Goal: Task Accomplishment & Management: Complete application form

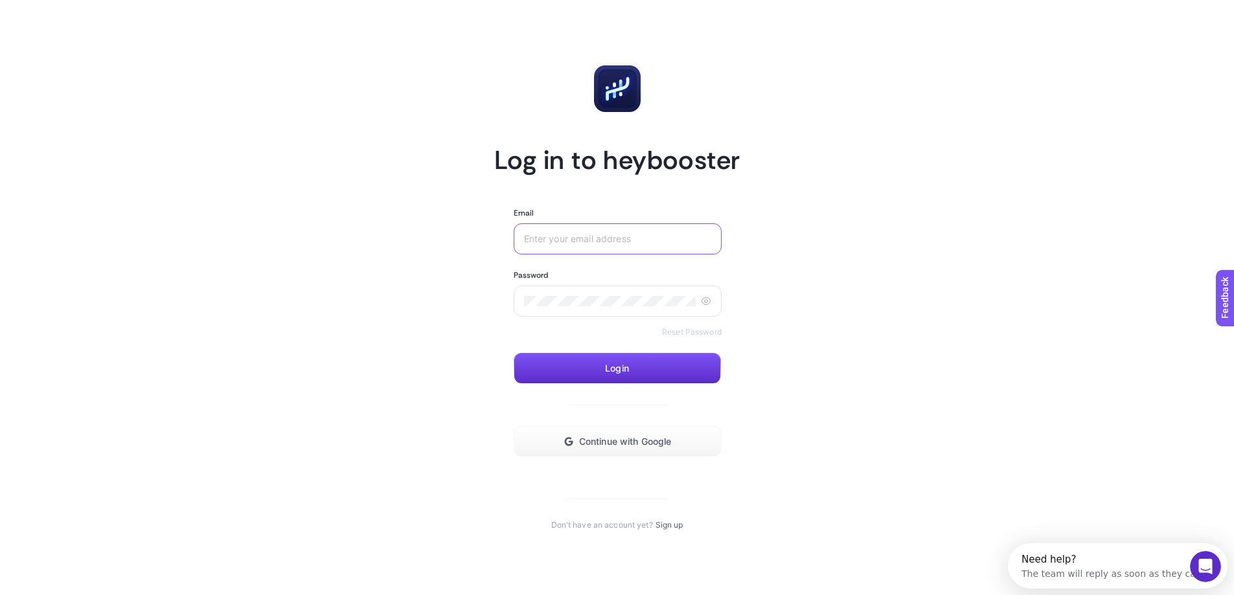
click at [571, 239] on input "Email" at bounding box center [617, 239] width 187 height 10
click at [618, 444] on span "Continue with Google" at bounding box center [630, 442] width 93 height 10
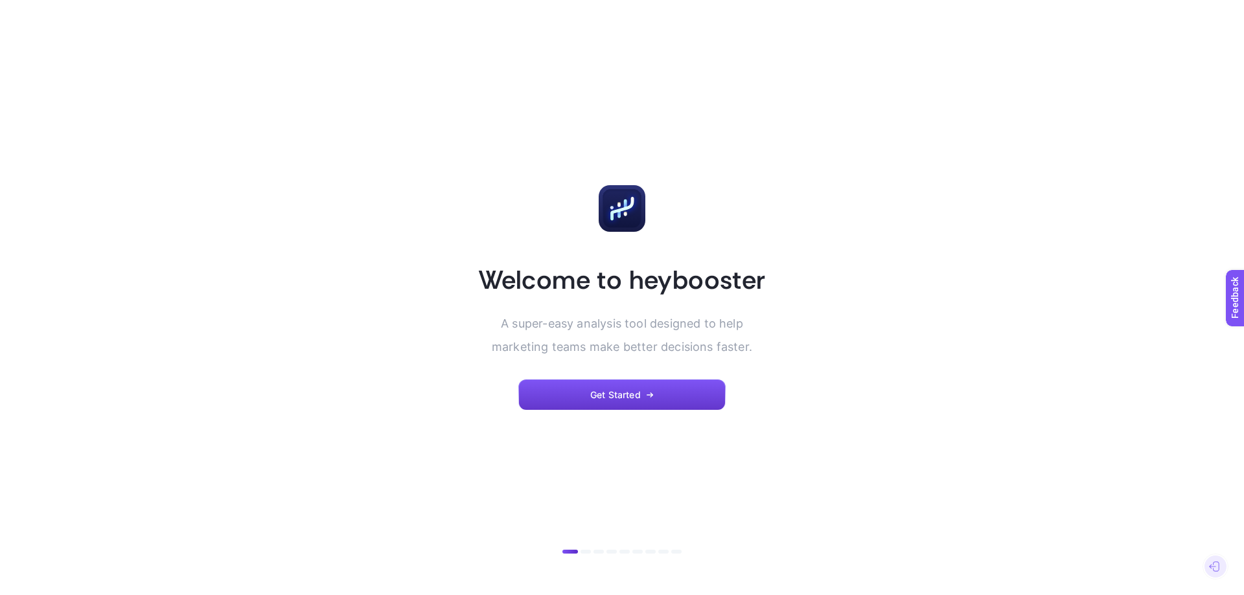
click at [658, 393] on button "Get Started" at bounding box center [621, 395] width 207 height 31
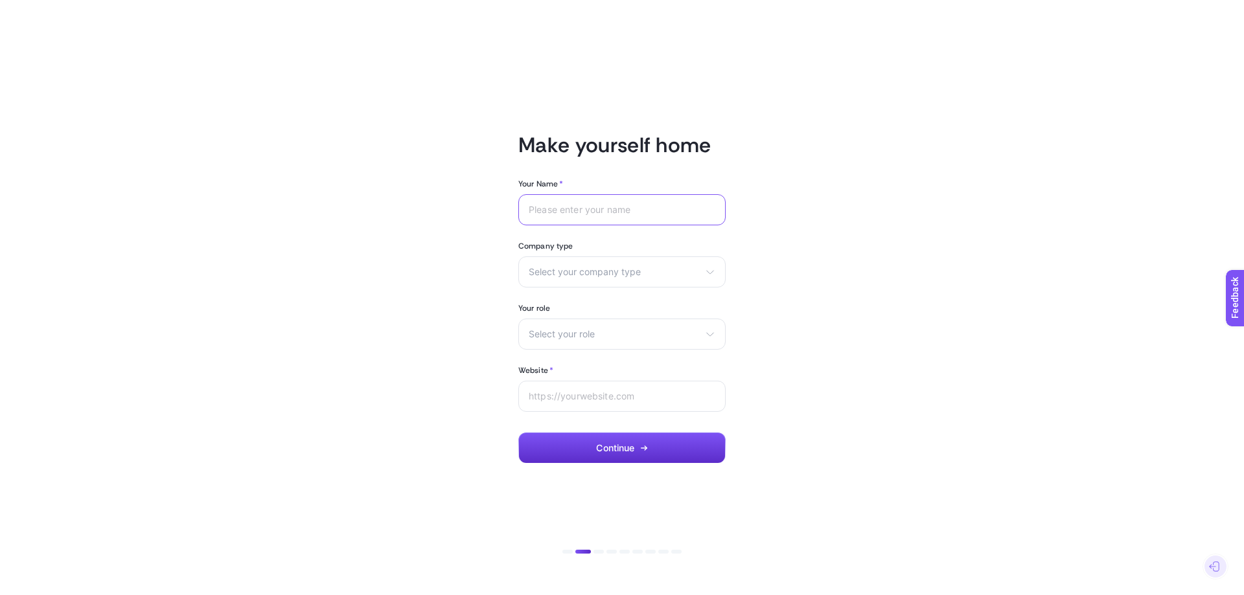
click at [555, 212] on input "Your Name *" at bounding box center [622, 210] width 187 height 10
type input "[PERSON_NAME]"
click at [592, 269] on span "Select your company type" at bounding box center [614, 272] width 171 height 10
click at [0, 0] on li "Other" at bounding box center [0, 0] width 0 height 0
click at [580, 336] on span "Select your role" at bounding box center [614, 334] width 171 height 10
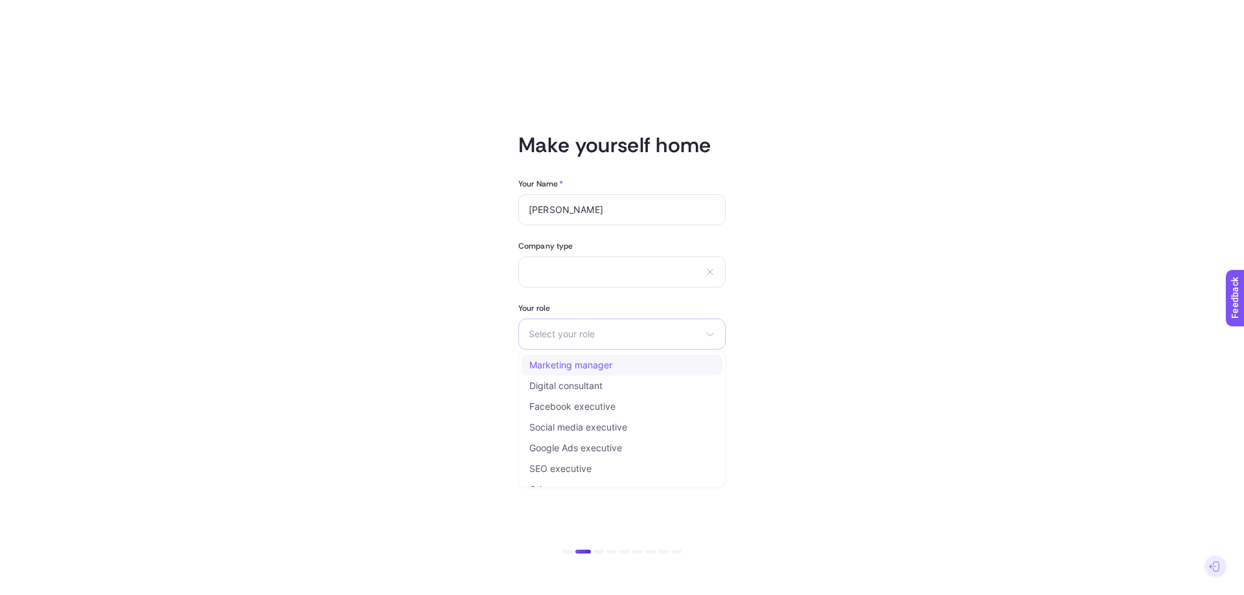
click at [580, 359] on li "Marketing manager" at bounding box center [622, 365] width 201 height 21
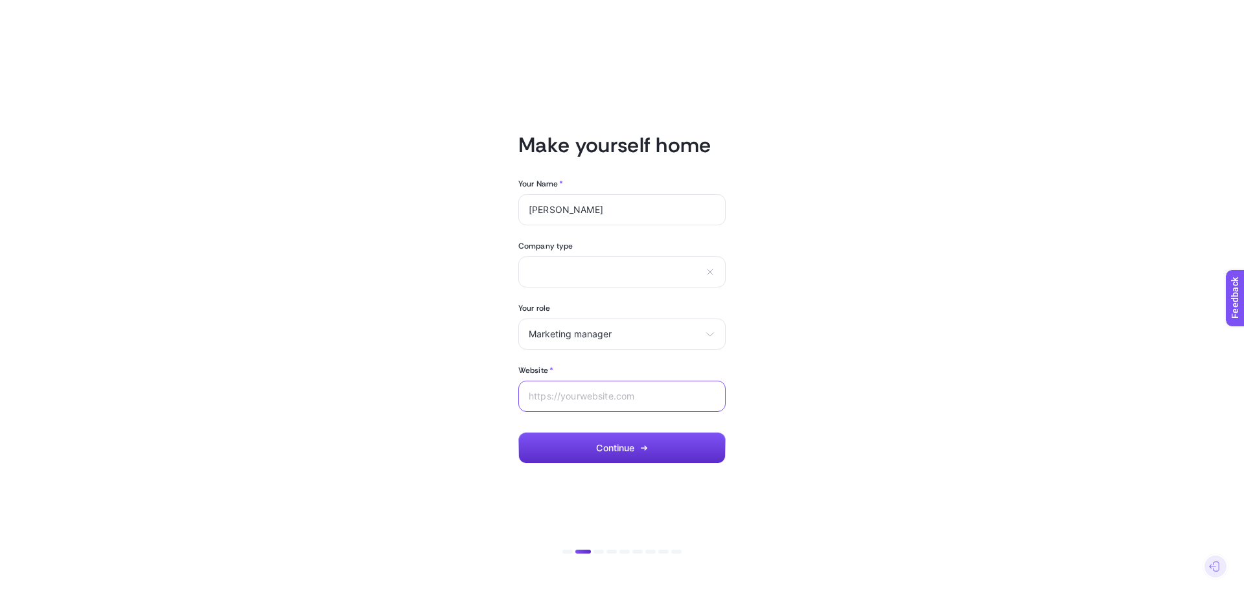
click at [592, 395] on input "Website *" at bounding box center [622, 396] width 187 height 10
paste input "[URL][DOMAIN_NAME][GEOGRAPHIC_DATA]"
type input "[URL][DOMAIN_NAME][GEOGRAPHIC_DATA]"
click at [615, 452] on span "Continue" at bounding box center [615, 448] width 38 height 10
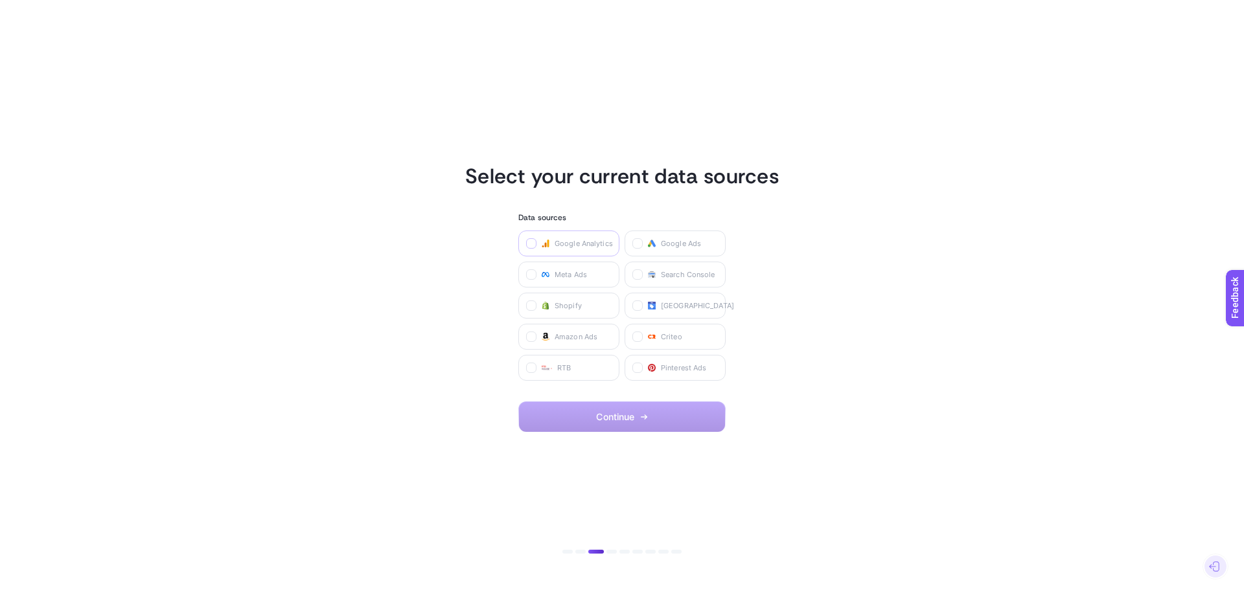
click at [530, 244] on icon at bounding box center [532, 243] width 5 height 3
click at [0, 0] on Analytics "checkbox" at bounding box center [0, 0] width 0 height 0
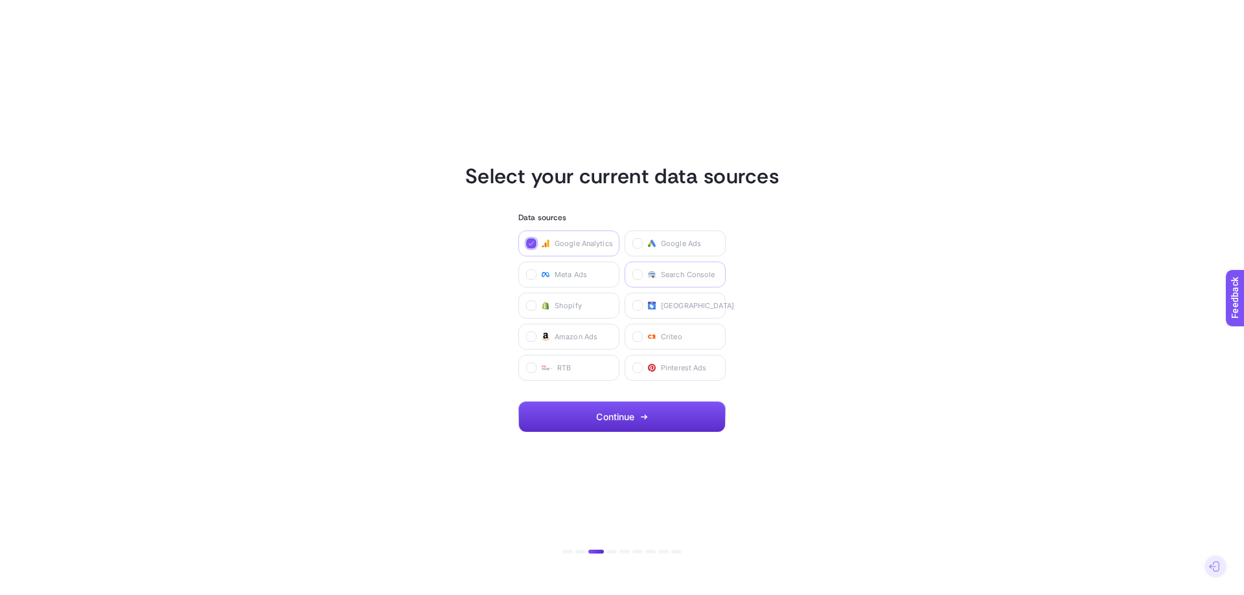
click at [636, 281] on label "Search Console" at bounding box center [675, 275] width 101 height 26
click at [0, 0] on Console "checkbox" at bounding box center [0, 0] width 0 height 0
click at [634, 236] on label "Google Ads" at bounding box center [675, 244] width 101 height 26
click at [0, 0] on Ads "checkbox" at bounding box center [0, 0] width 0 height 0
click at [538, 277] on label "Meta Ads" at bounding box center [568, 275] width 101 height 26
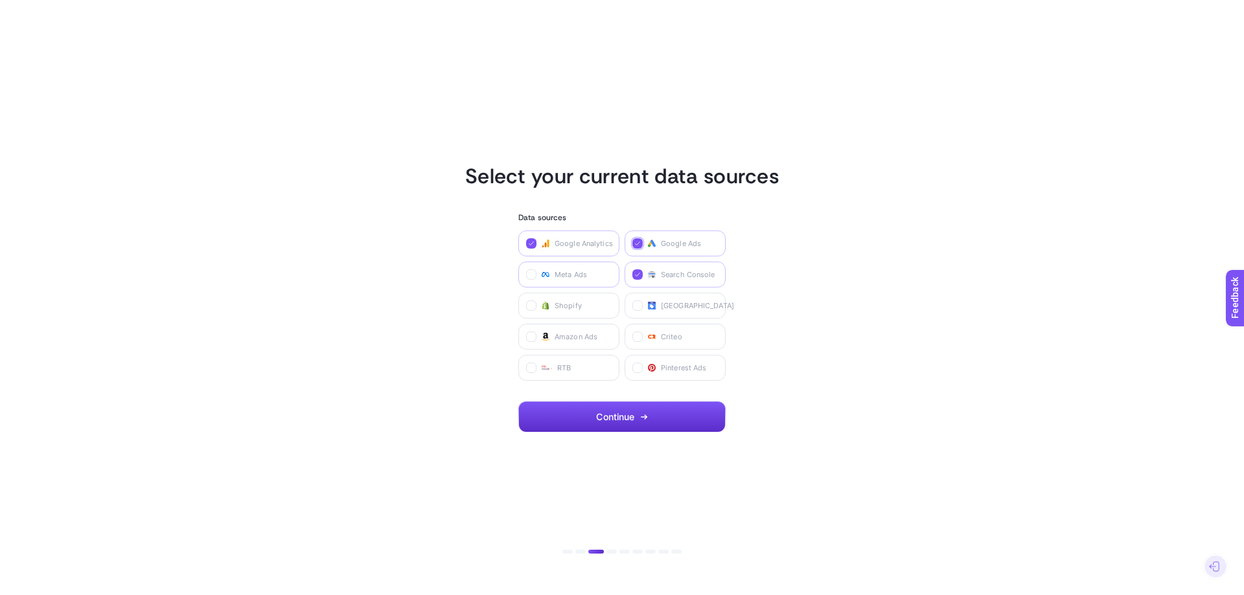
click at [0, 0] on Ads "checkbox" at bounding box center [0, 0] width 0 height 0
click at [638, 419] on button "Continue" at bounding box center [621, 417] width 207 height 31
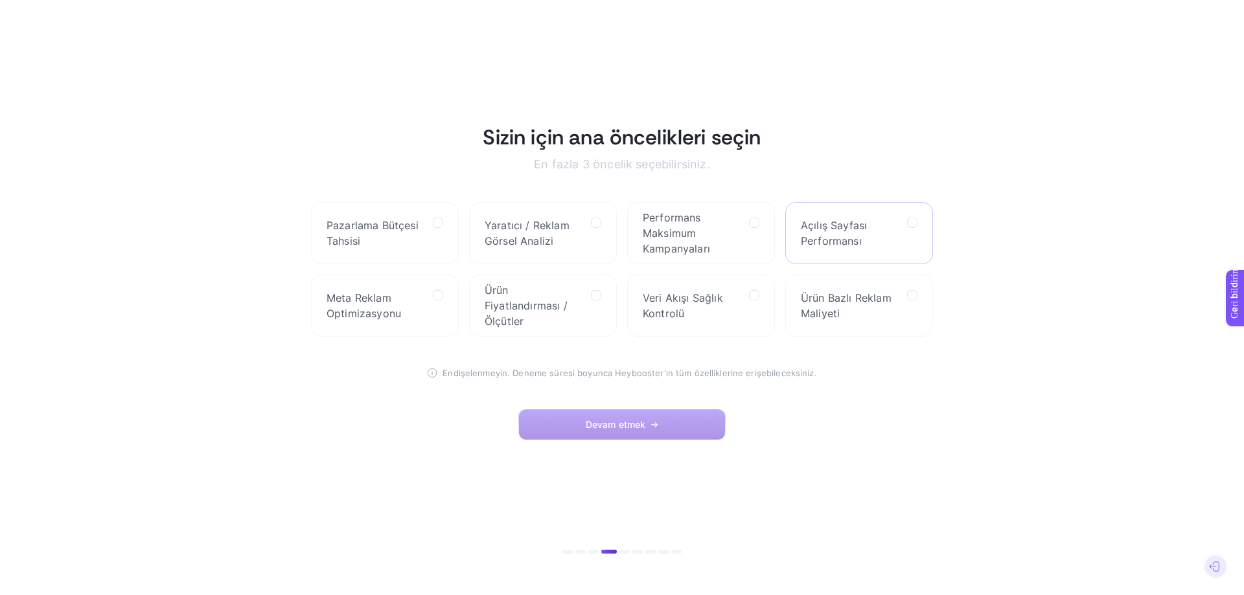
click at [866, 244] on span "Açılış Sayfası Performansı" at bounding box center [849, 233] width 96 height 31
click at [0, 0] on Performance "checkbox" at bounding box center [0, 0] width 0 height 0
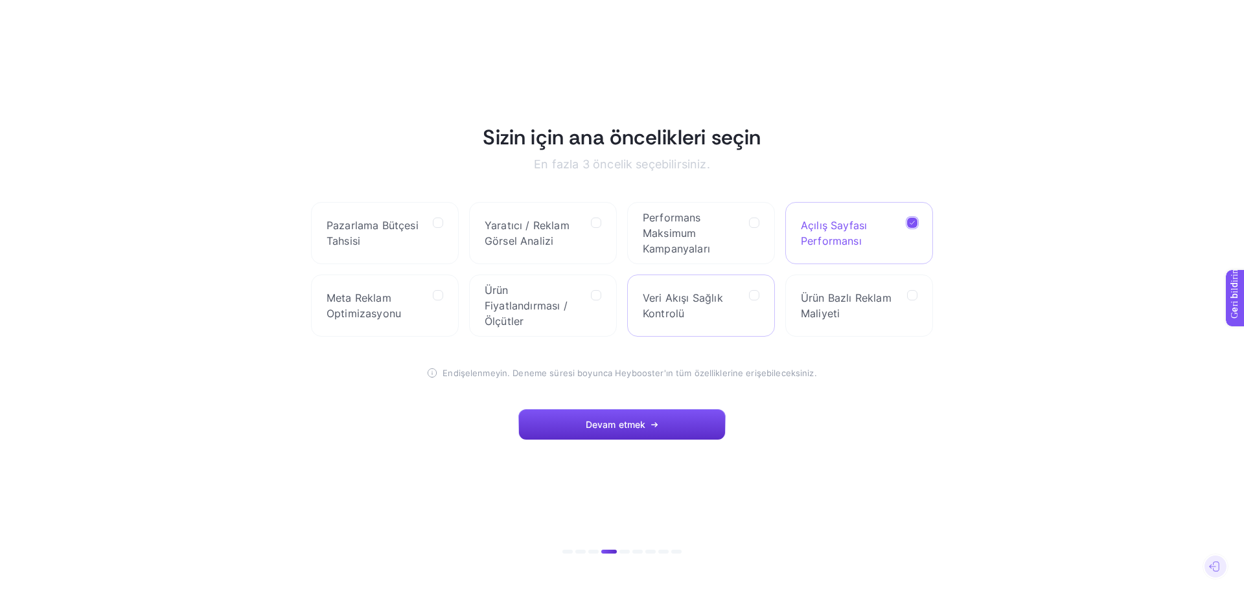
click at [724, 303] on span "Veri Akışı Sağlık Kontrolü" at bounding box center [691, 305] width 96 height 31
click at [0, 0] on Check "checkbox" at bounding box center [0, 0] width 0 height 0
click at [712, 240] on span "Performans Maksimum Kampanyaları" at bounding box center [691, 233] width 96 height 47
click at [0, 0] on Campaigns "checkbox" at bounding box center [0, 0] width 0 height 0
click at [838, 314] on font "Ürün Bazlı Reklam Maliyeti" at bounding box center [846, 306] width 91 height 29
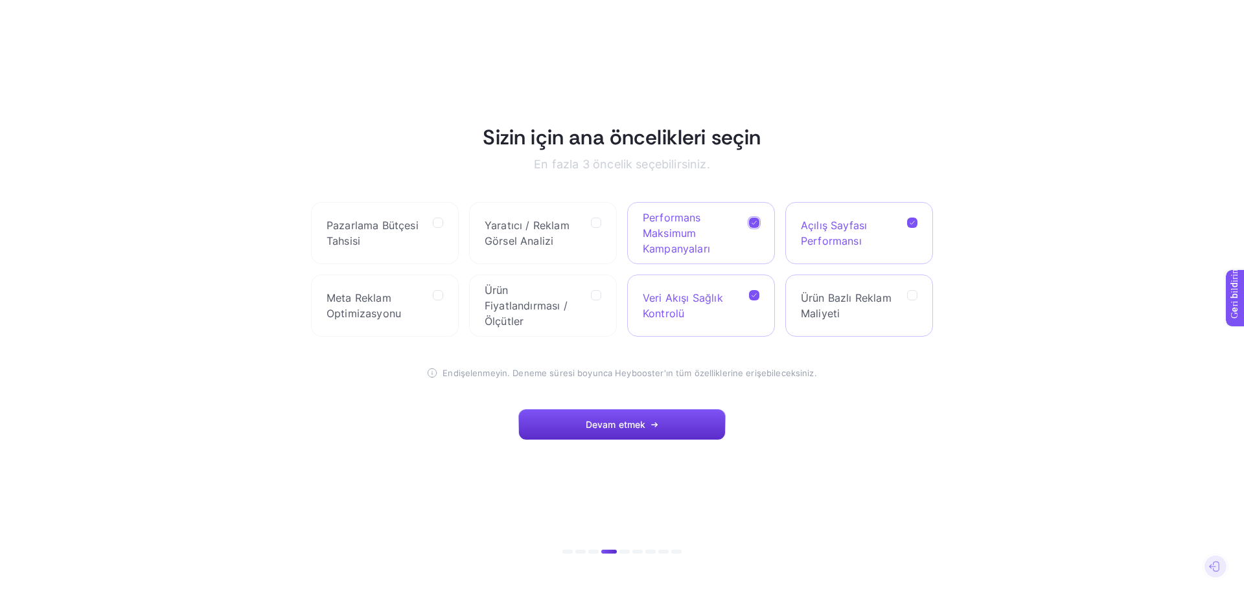
click at [0, 0] on Cost "checkbox" at bounding box center [0, 0] width 0 height 0
click at [513, 303] on font "Ürün Fiyatlandırması / Ölçütler" at bounding box center [526, 306] width 83 height 44
click at [0, 0] on Benchmarks "checkbox" at bounding box center [0, 0] width 0 height 0
click at [516, 231] on font "Yaratıcı / Reklam Görsel Analizi" at bounding box center [527, 233] width 85 height 29
click at [0, 0] on Analysis "checkbox" at bounding box center [0, 0] width 0 height 0
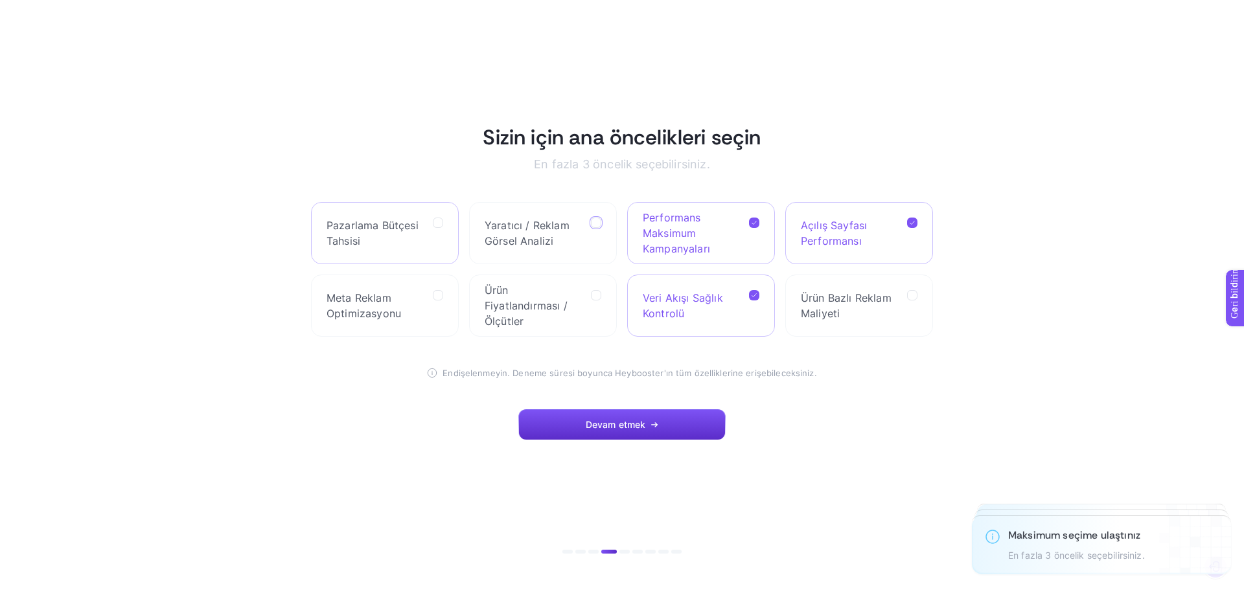
click at [408, 235] on span "Pazarlama Bütçesi Tahsisi" at bounding box center [375, 233] width 96 height 31
click at [0, 0] on Allocation "checkbox" at bounding box center [0, 0] width 0 height 0
click at [433, 297] on label at bounding box center [438, 295] width 10 height 10
click at [0, 0] on Optimization "checkbox" at bounding box center [0, 0] width 0 height 0
click at [593, 303] on div at bounding box center [596, 305] width 10 height 31
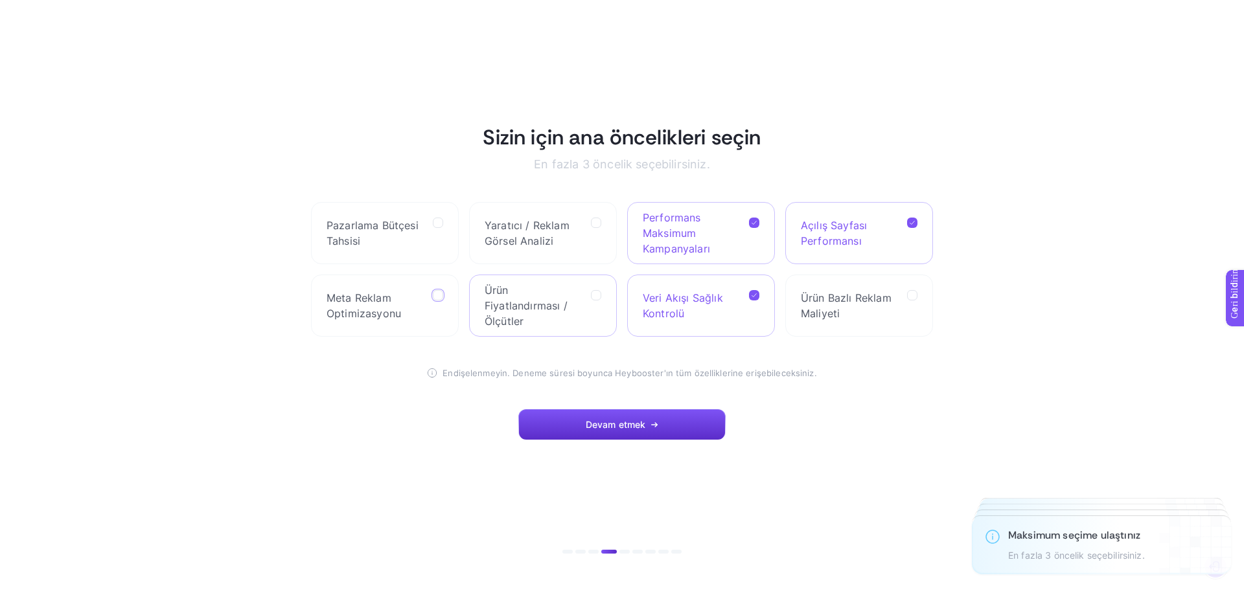
click at [0, 0] on Benchmarks "checkbox" at bounding box center [0, 0] width 0 height 0
click at [619, 424] on font "Devam etmek" at bounding box center [616, 424] width 60 height 11
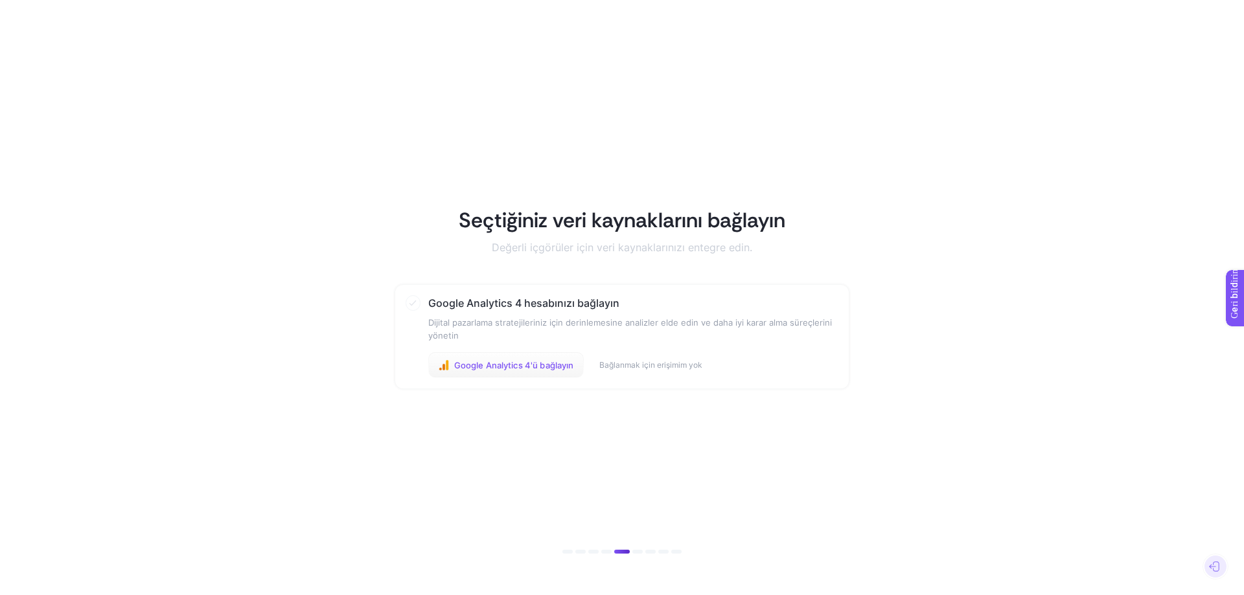
click at [559, 358] on button "Google Analytics 4'ü bağlayın" at bounding box center [506, 365] width 156 height 26
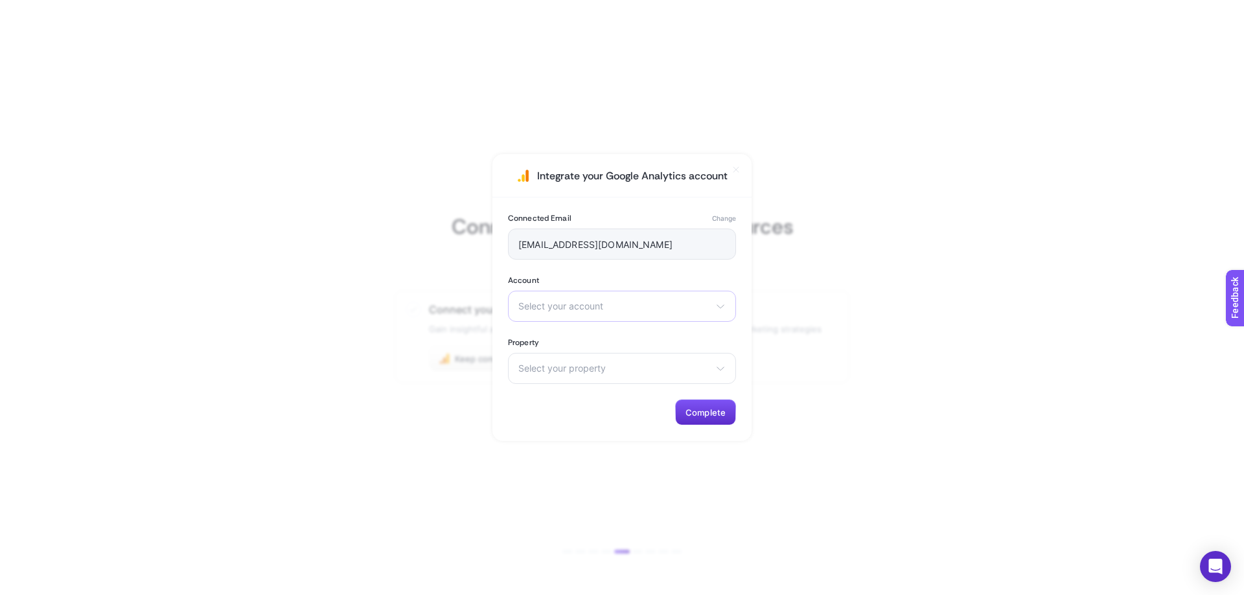
click at [665, 295] on div "Select your account nd Polexper Scaffold Tower Hire Ltd. Korgun Grup How Meow M…" at bounding box center [622, 306] width 228 height 31
click at [667, 415] on li "Scaffold Tower Hire Ltd." at bounding box center [622, 425] width 222 height 21
click at [672, 374] on div "Select your property [GEOGRAPHIC_DATA] Hire" at bounding box center [622, 368] width 228 height 31
click at [0, 0] on li "Scaffold Tower Hire" at bounding box center [0, 0] width 0 height 0
click at [687, 411] on span "Complete" at bounding box center [705, 413] width 40 height 10
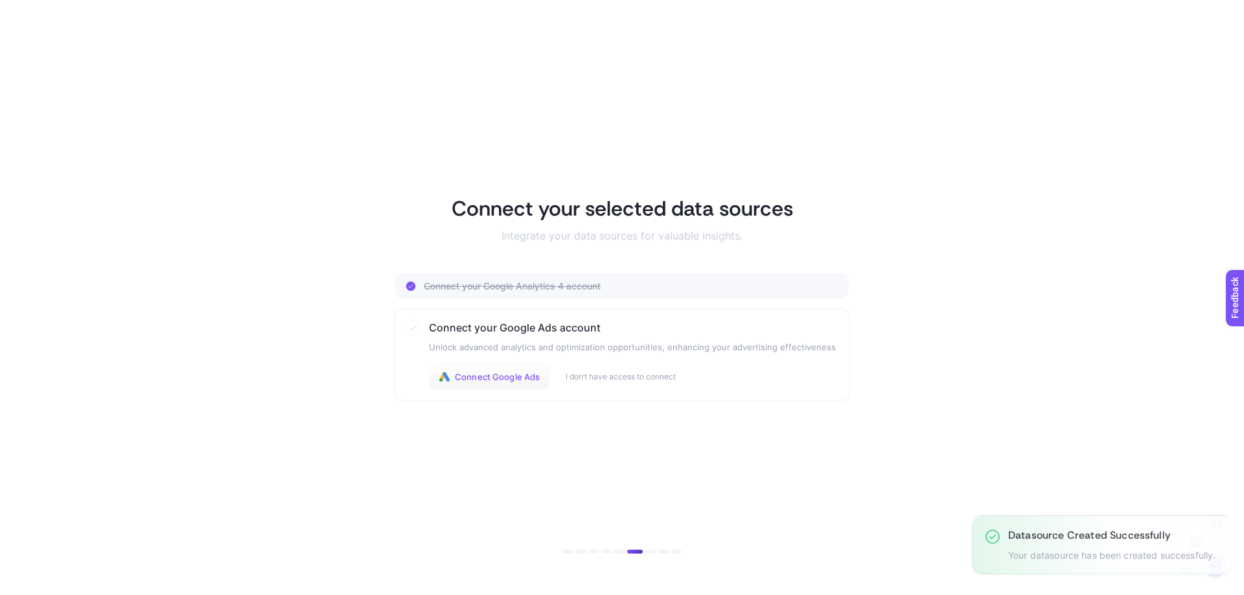
click at [530, 380] on span "Connect Google Ads" at bounding box center [497, 377] width 85 height 10
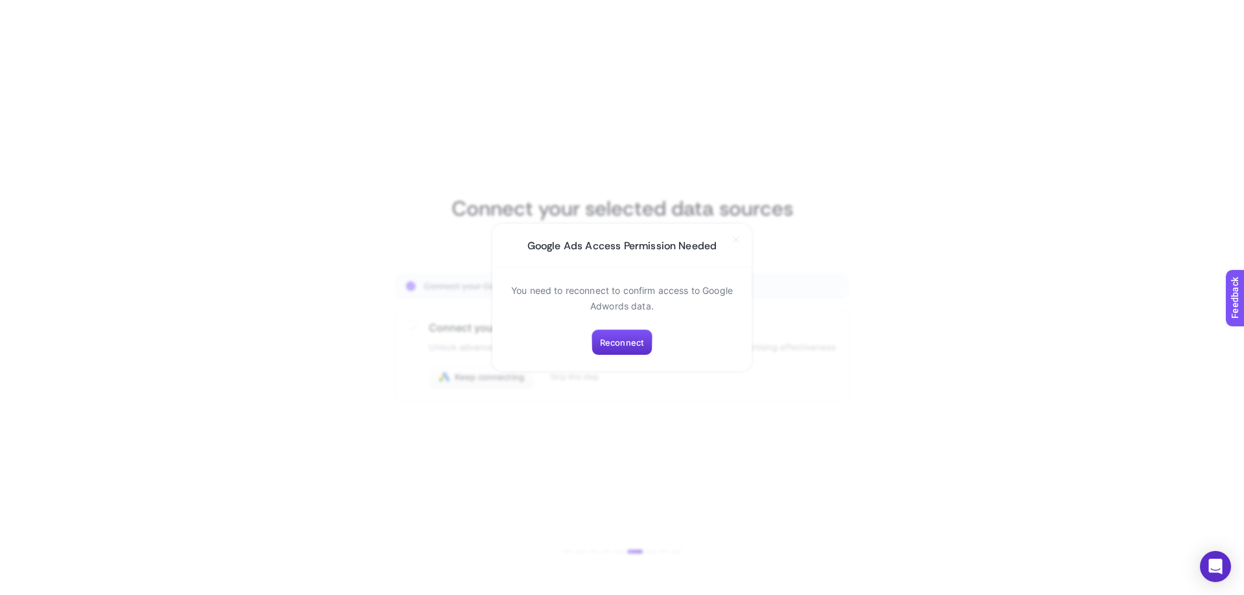
click at [739, 239] on icon at bounding box center [736, 240] width 10 height 10
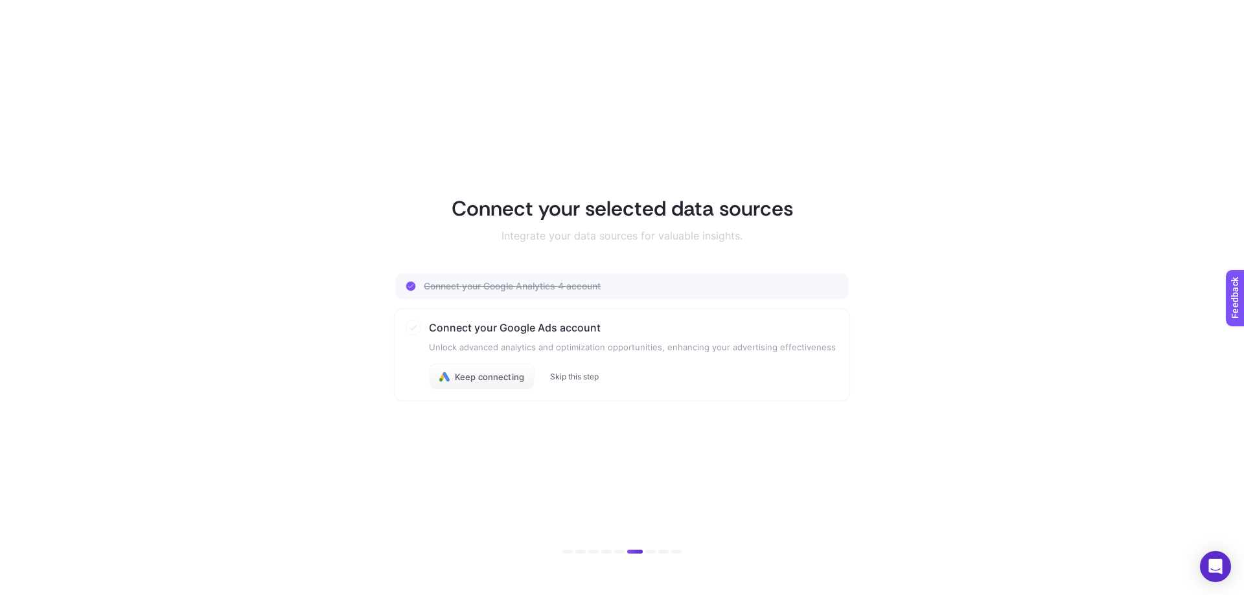
click at [586, 374] on button "Skip this step" at bounding box center [574, 377] width 49 height 10
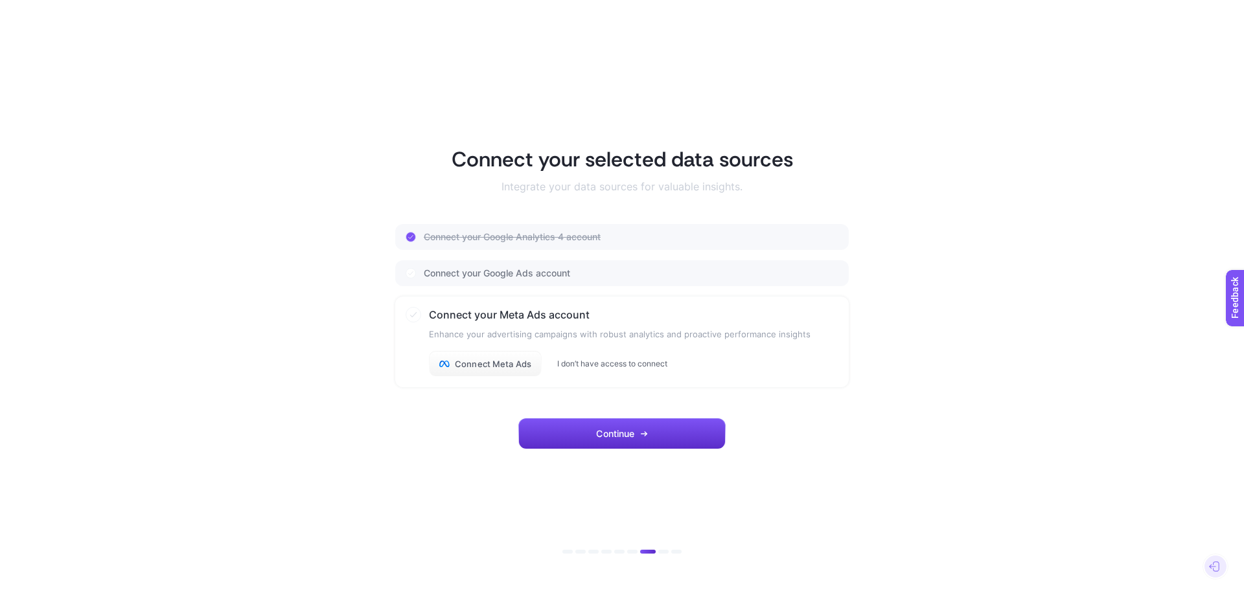
click at [562, 366] on button "I don’t have access to connect" at bounding box center [612, 364] width 110 height 10
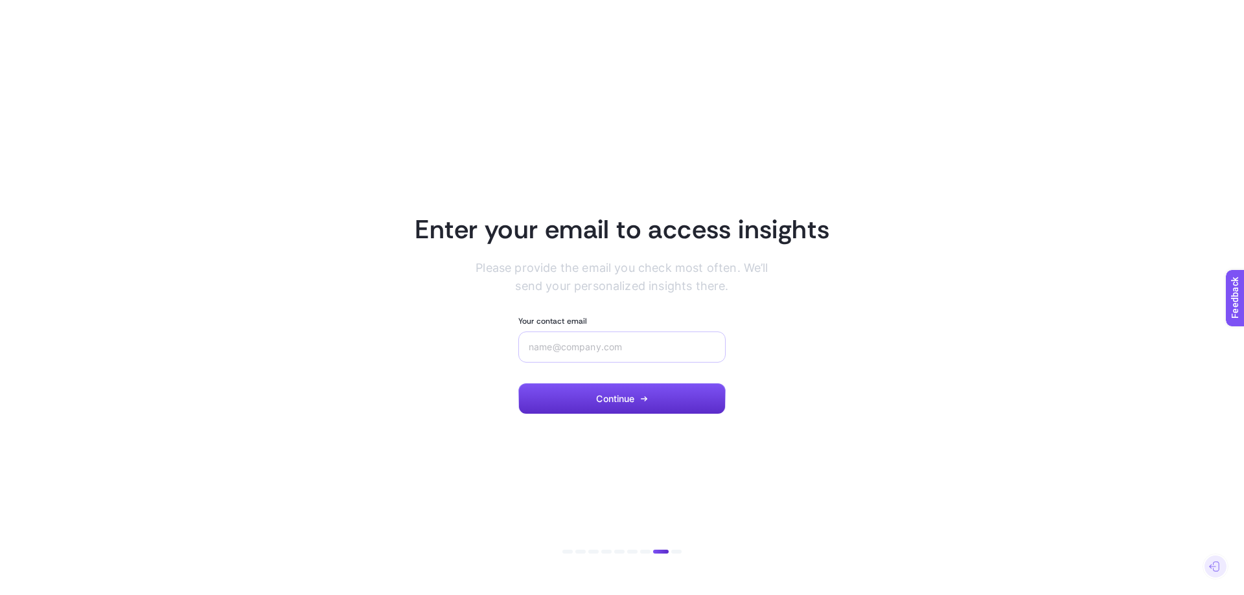
click at [554, 357] on div at bounding box center [621, 347] width 207 height 31
click at [598, 389] on button "Continue" at bounding box center [621, 399] width 207 height 31
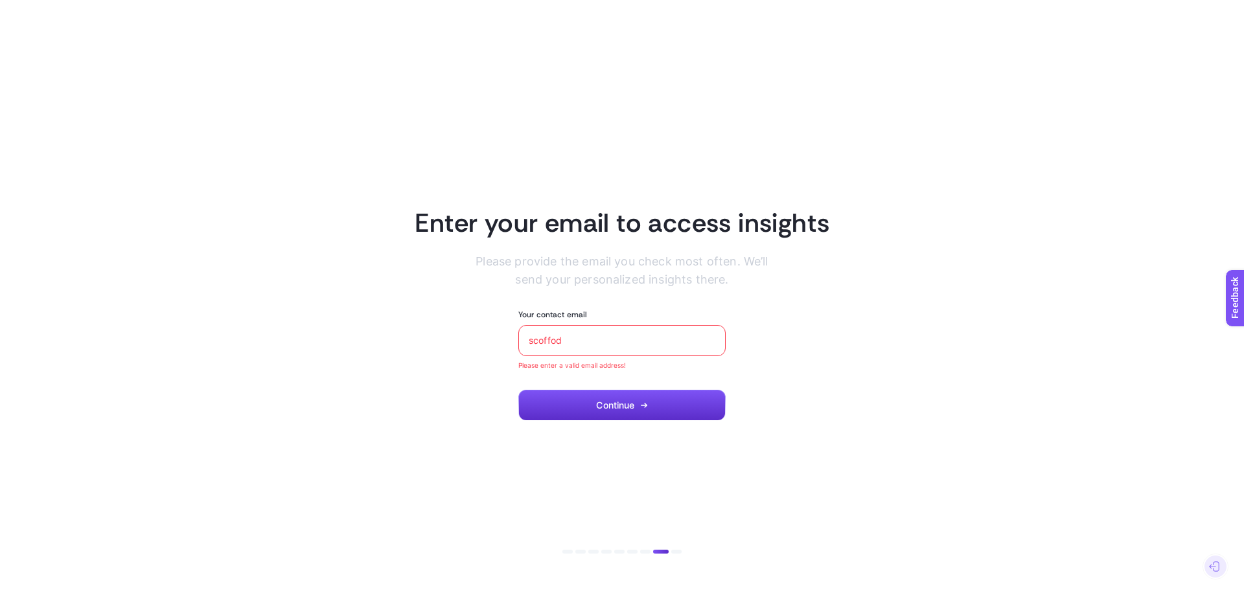
click at [563, 341] on input "scoffod" at bounding box center [622, 341] width 187 height 10
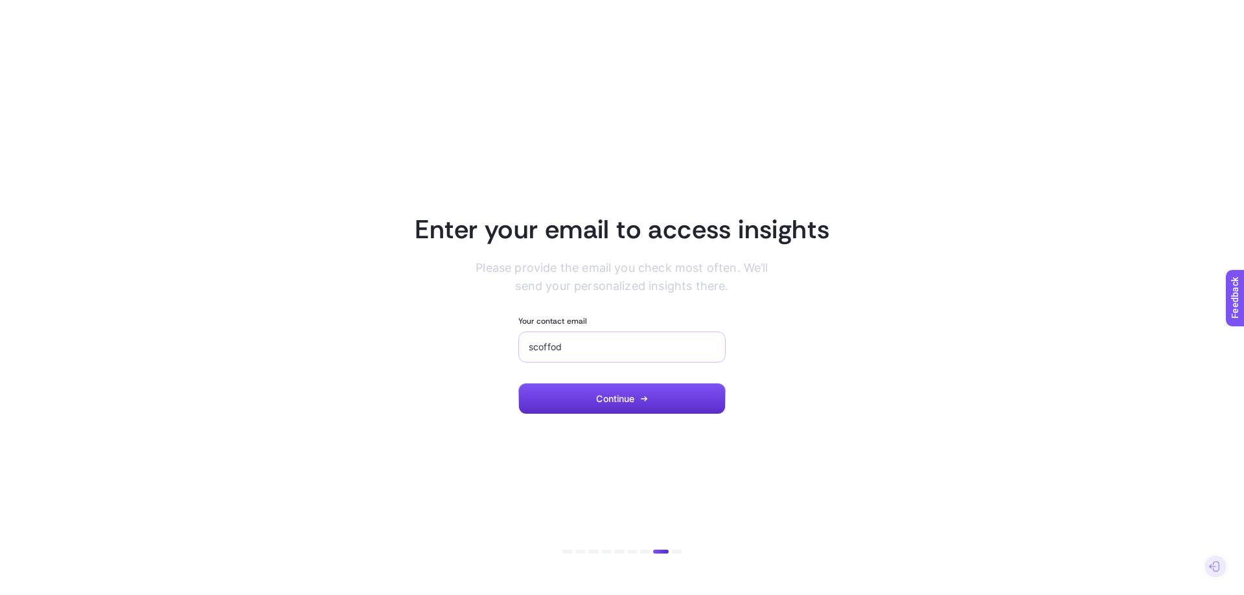
drag, startPoint x: 547, startPoint y: 334, endPoint x: 535, endPoint y: 338, distance: 12.9
click at [533, 335] on div "scoffod" at bounding box center [621, 347] width 207 height 31
click at [547, 349] on input "scoffod" at bounding box center [622, 347] width 187 height 10
type input "[EMAIL_ADDRESS][DOMAIN_NAME]"
click at [602, 406] on button "Continue" at bounding box center [621, 399] width 207 height 31
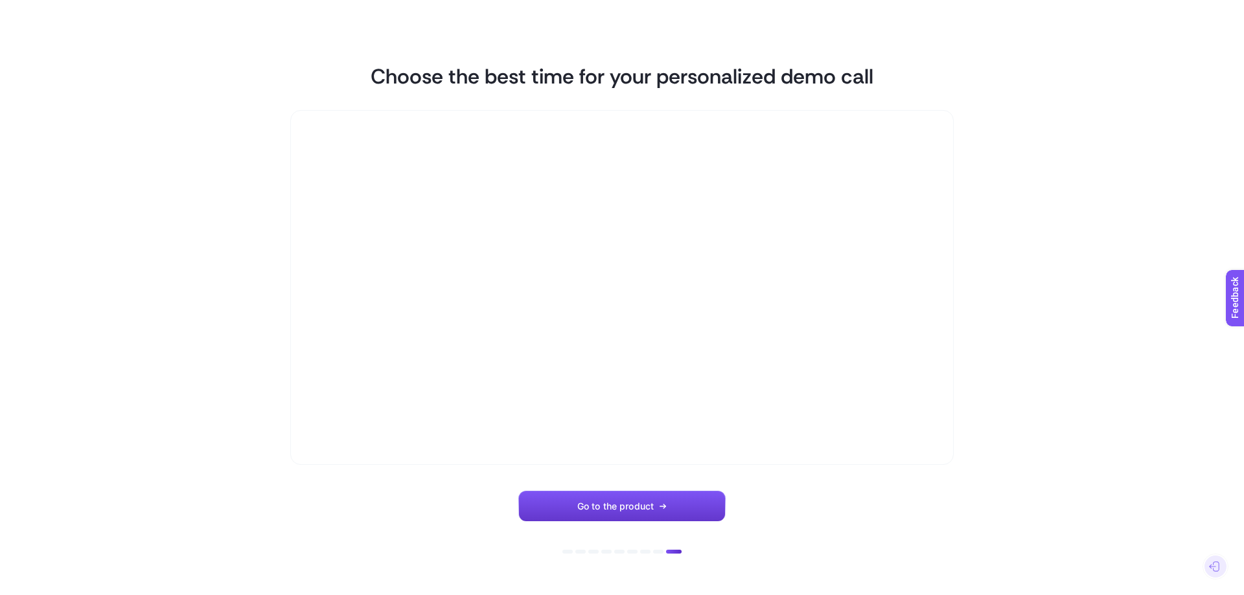
click at [659, 509] on button "Go to the product" at bounding box center [621, 506] width 207 height 31
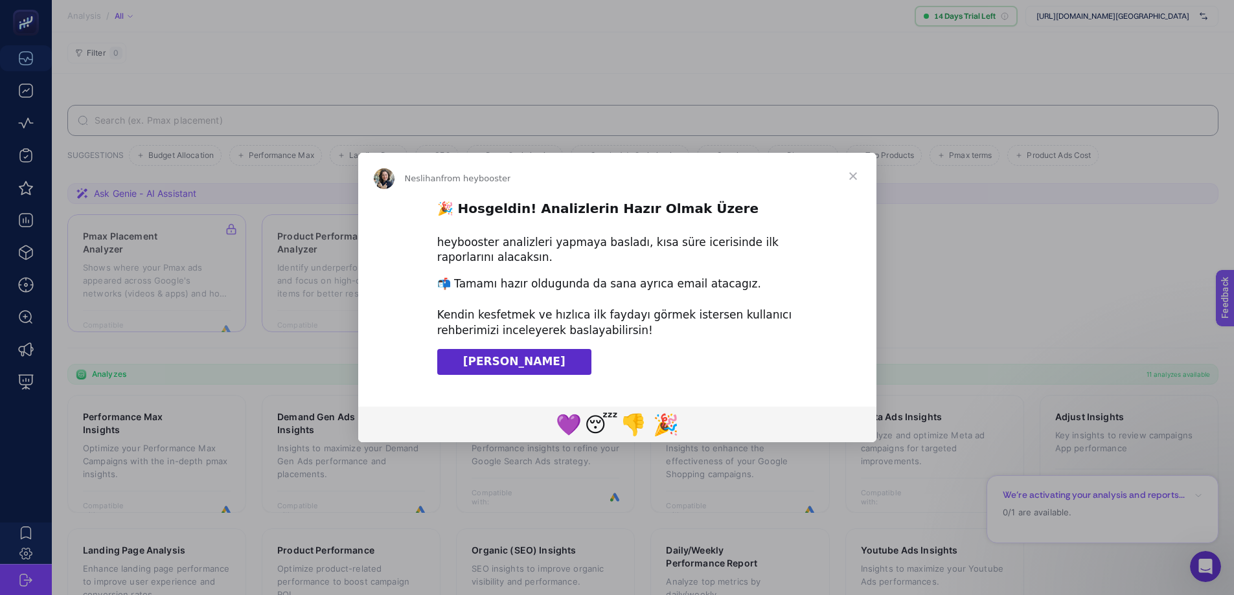
click at [854, 175] on span "Close" at bounding box center [853, 176] width 47 height 47
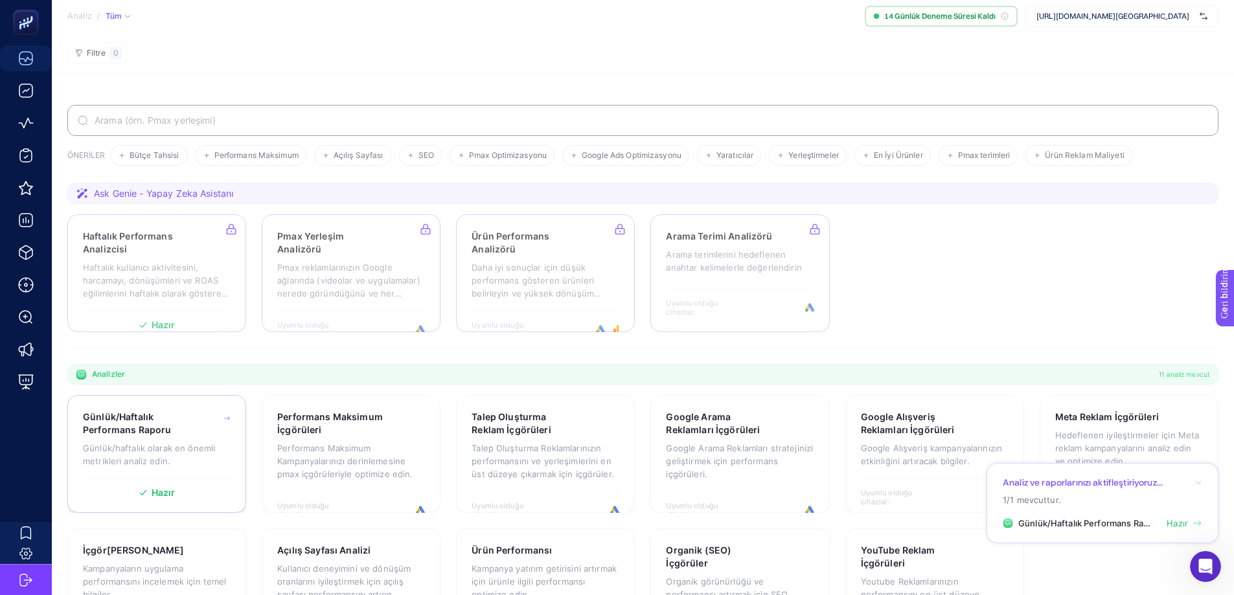
click at [177, 450] on font "Günlük/haftalık olarak en önemli metrikleri analiz edin." at bounding box center [149, 454] width 132 height 23
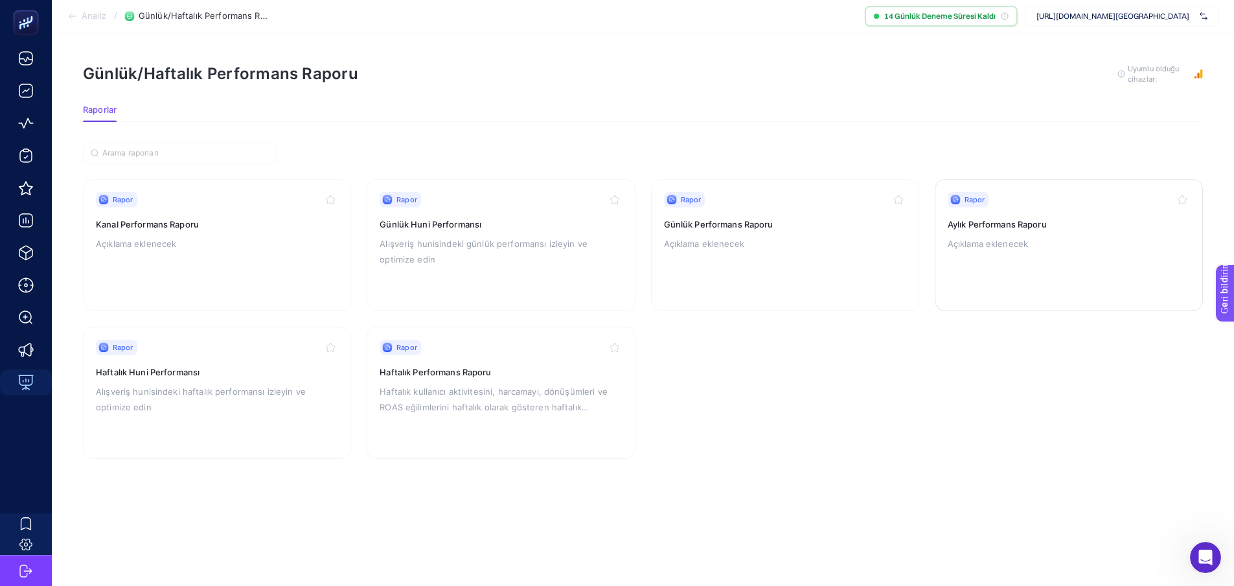
click at [963, 227] on font "Aylık Performans Raporu" at bounding box center [997, 224] width 99 height 10
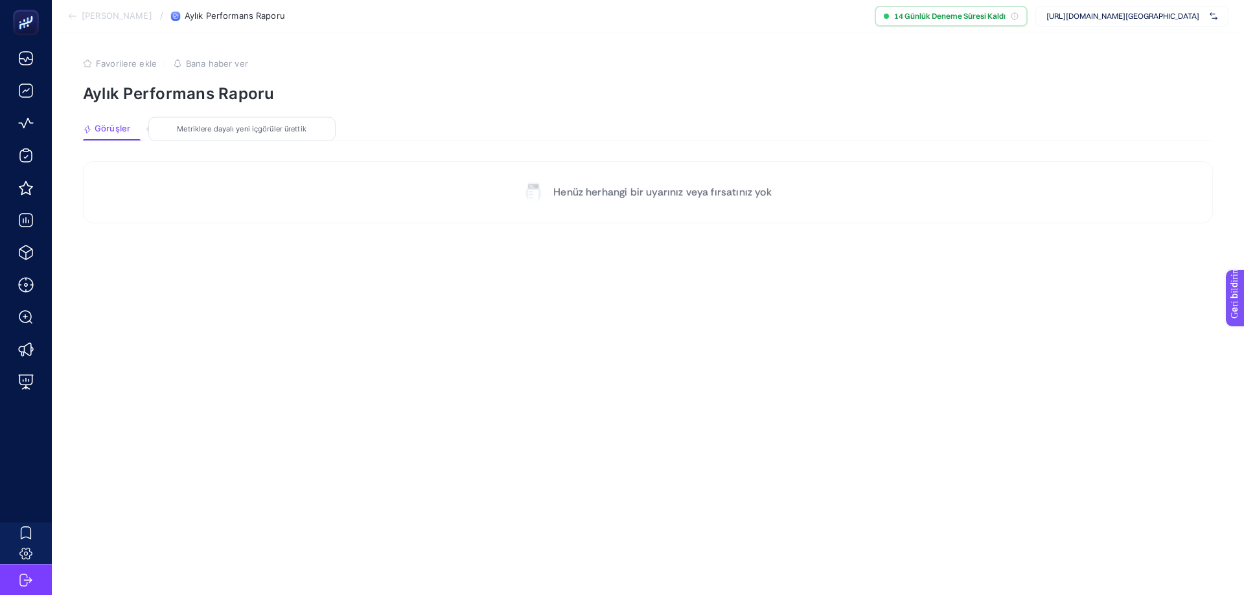
click at [686, 188] on font "Henüz herhangi bir uyarınız veya fırsatınız yok" at bounding box center [662, 192] width 218 height 14
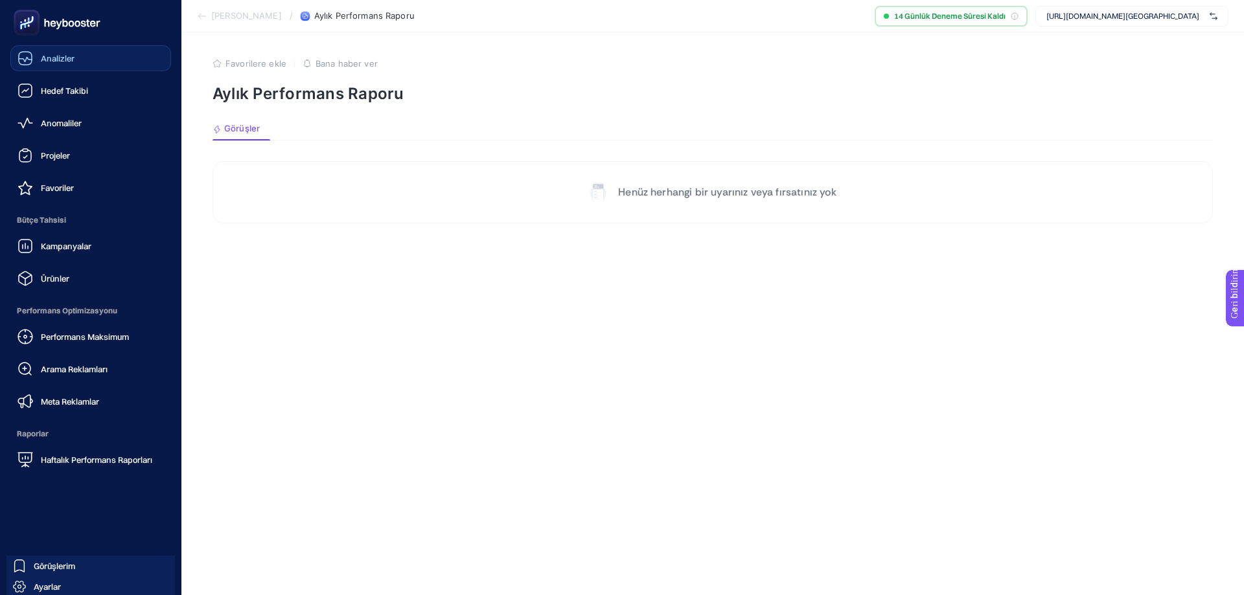
click at [76, 54] on link "Analizler" at bounding box center [90, 58] width 161 height 26
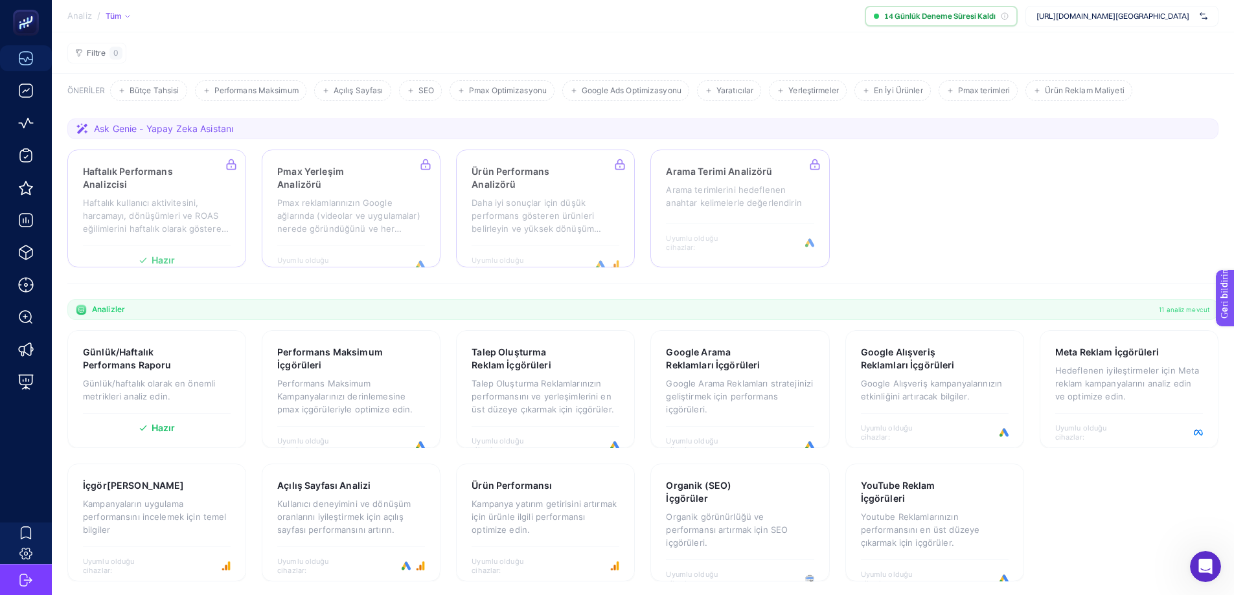
scroll to position [67, 0]
click at [566, 540] on div "Ürün Performansı Kampanya yatırım getirisini artırmak için ürünle ilgili perfor…" at bounding box center [546, 510] width 148 height 67
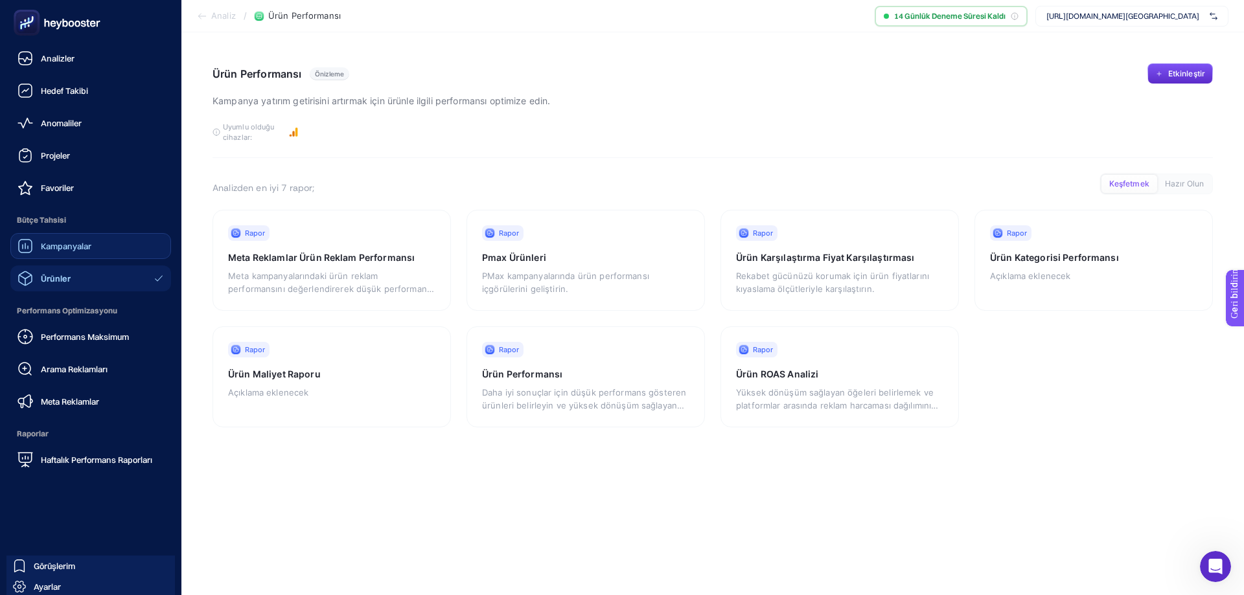
click at [60, 251] on div "Kampanyalar" at bounding box center [54, 246] width 74 height 16
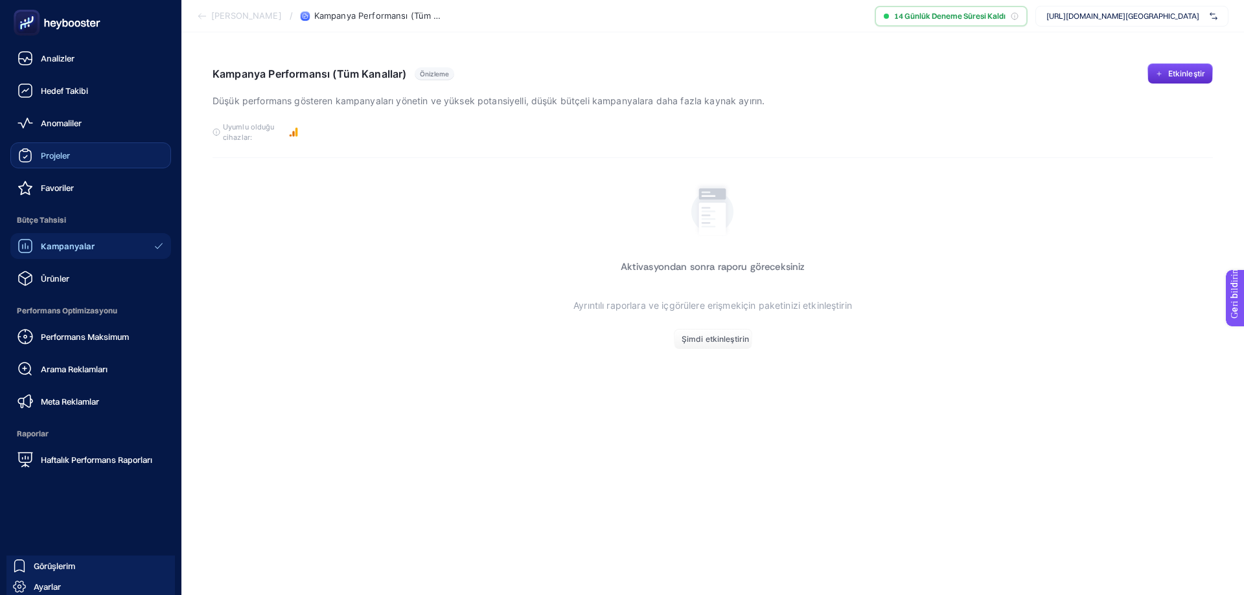
click at [56, 150] on div "Projeler" at bounding box center [43, 156] width 52 height 16
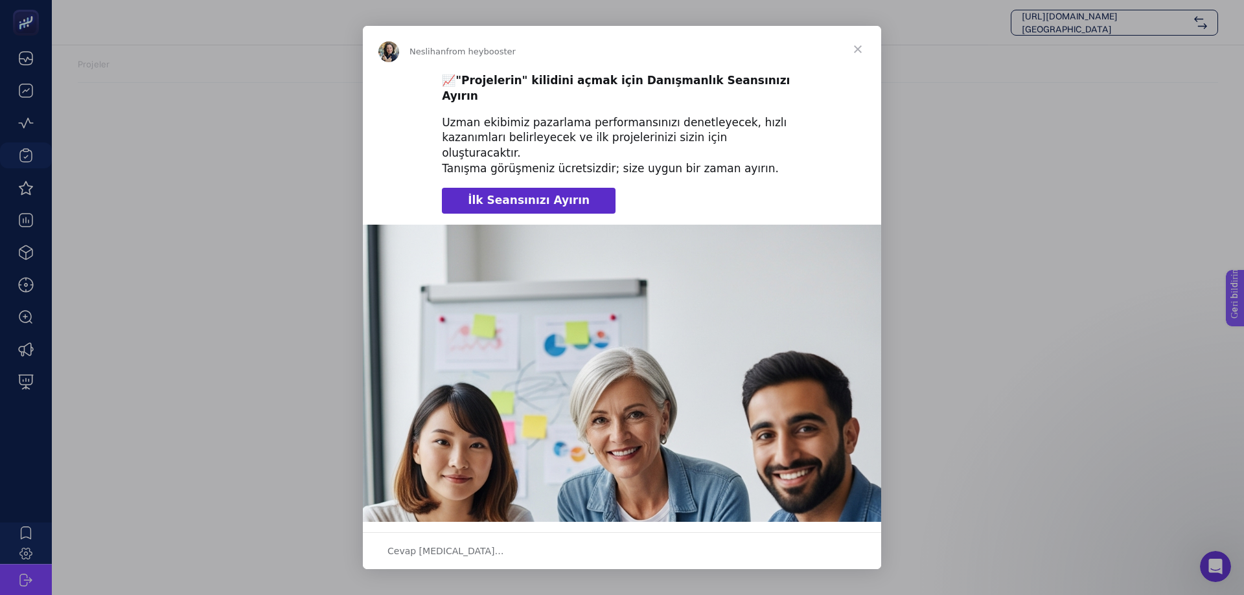
click at [862, 45] on span "Kapalı" at bounding box center [857, 49] width 47 height 47
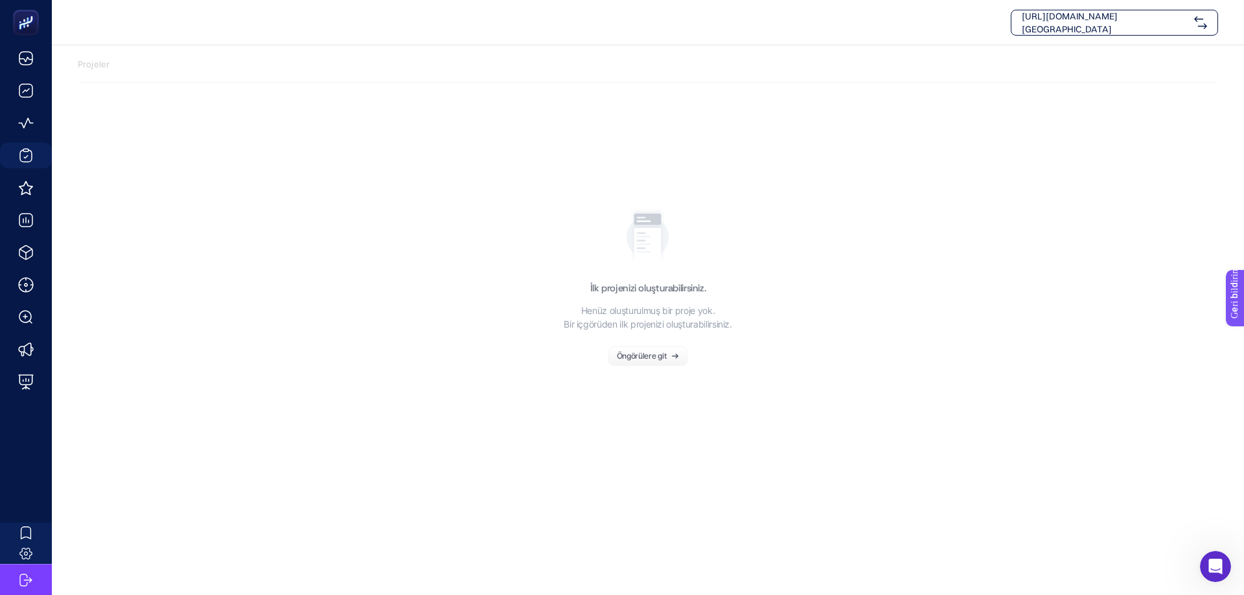
click at [644, 359] on font "Öngörülere git" at bounding box center [642, 356] width 50 height 10
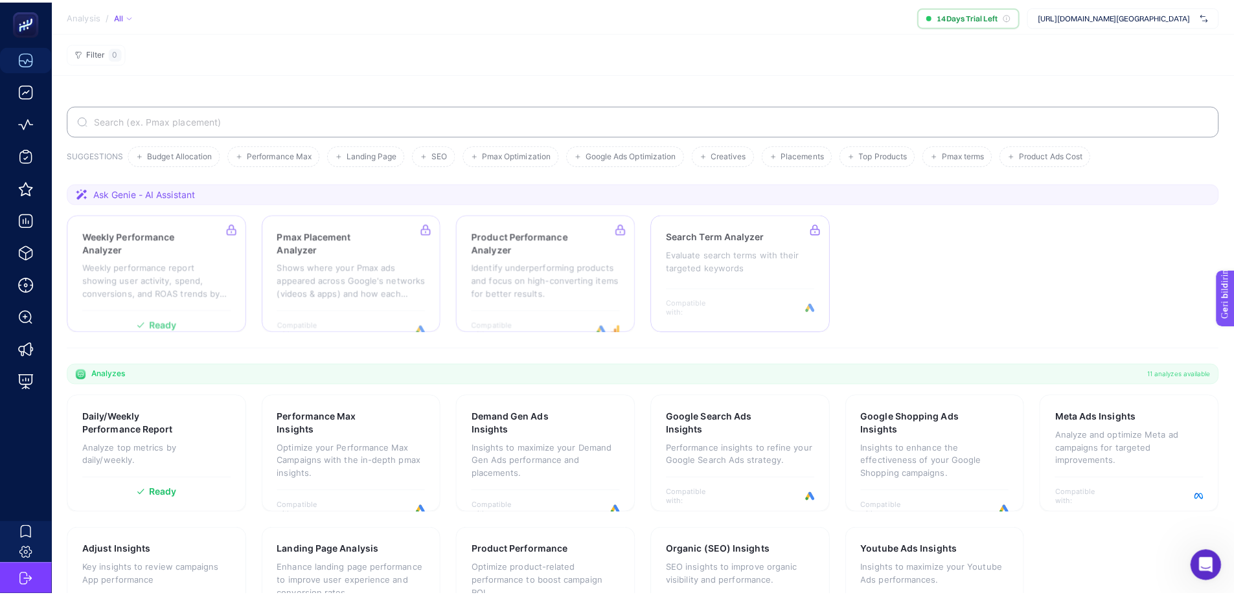
scroll to position [67, 0]
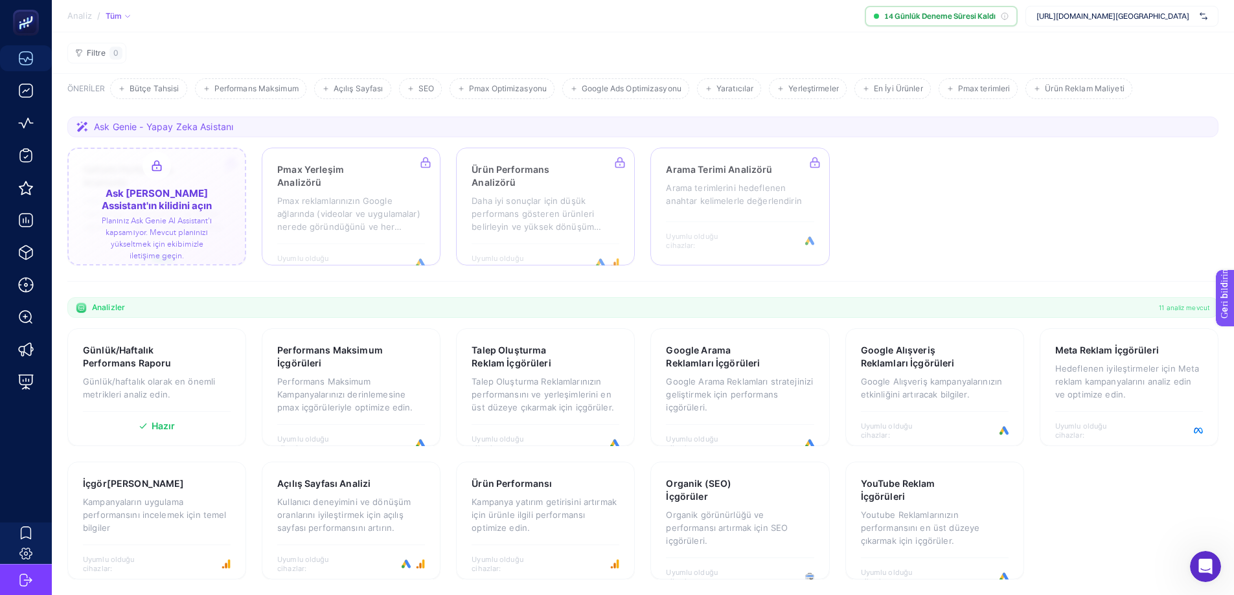
click at [192, 220] on div at bounding box center [156, 207] width 179 height 118
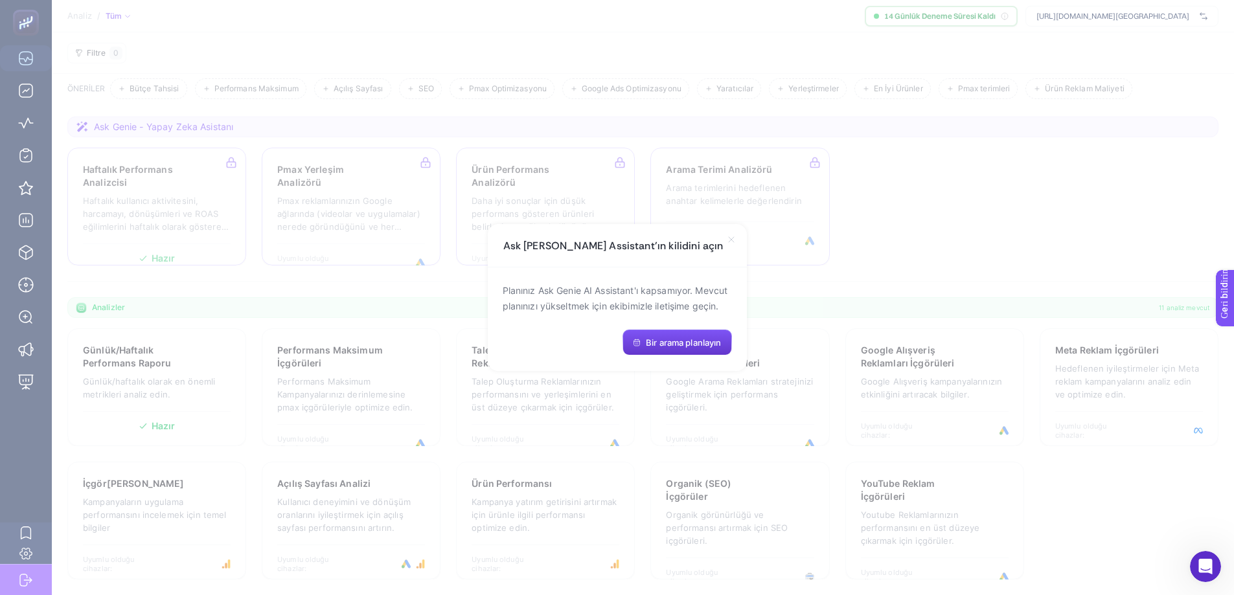
click at [634, 342] on icon "button" at bounding box center [637, 343] width 8 height 8
click at [732, 240] on icon at bounding box center [731, 239] width 5 height 5
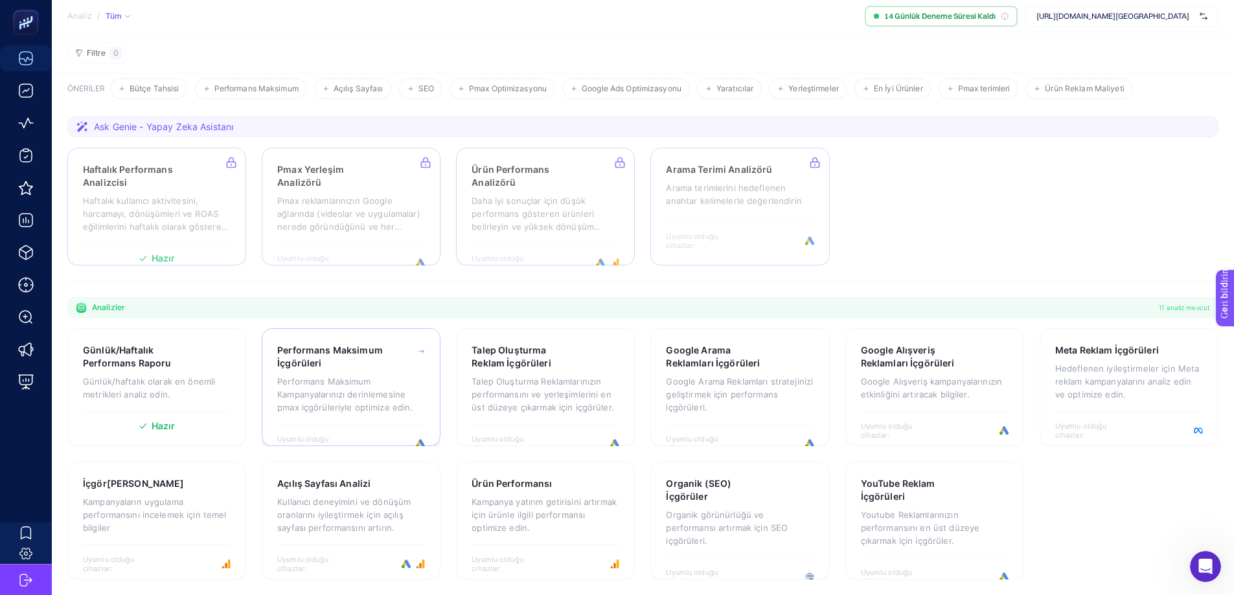
click at [346, 400] on p "Performans Maksimum Kampanyalarınızı derinlemesine pmax içgörüleriyle optimize …" at bounding box center [351, 394] width 148 height 39
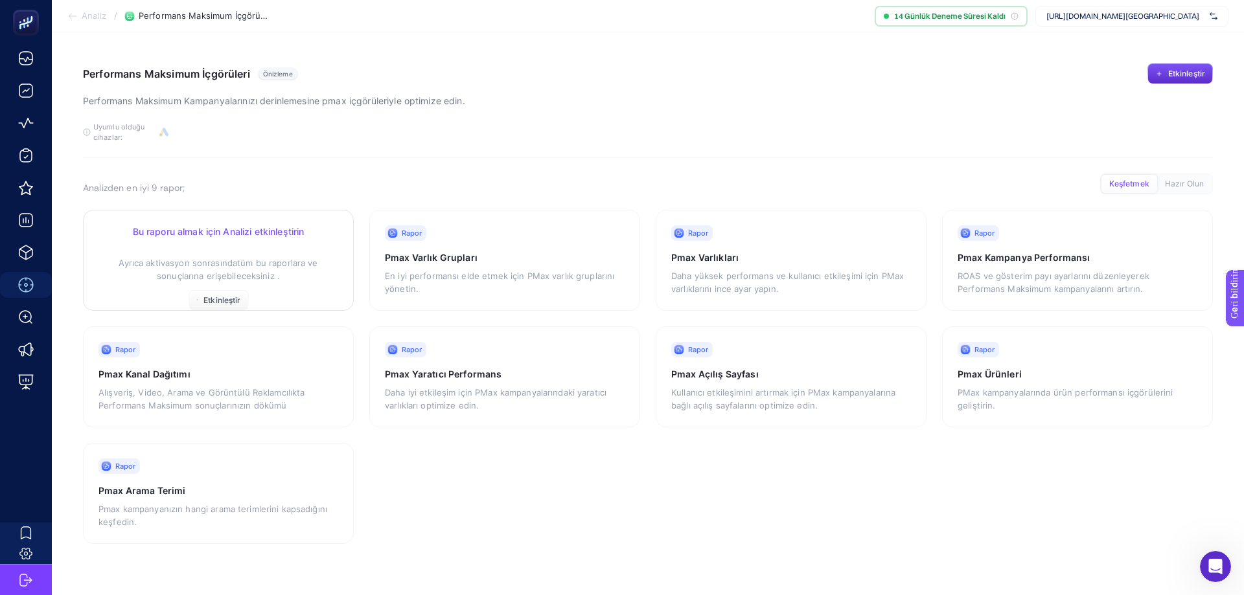
drag, startPoint x: 165, startPoint y: 215, endPoint x: 208, endPoint y: 273, distance: 72.7
click at [208, 273] on font "tüm bu raporlara ve sonuçlarına erişebileceksiniz ." at bounding box center [237, 269] width 161 height 23
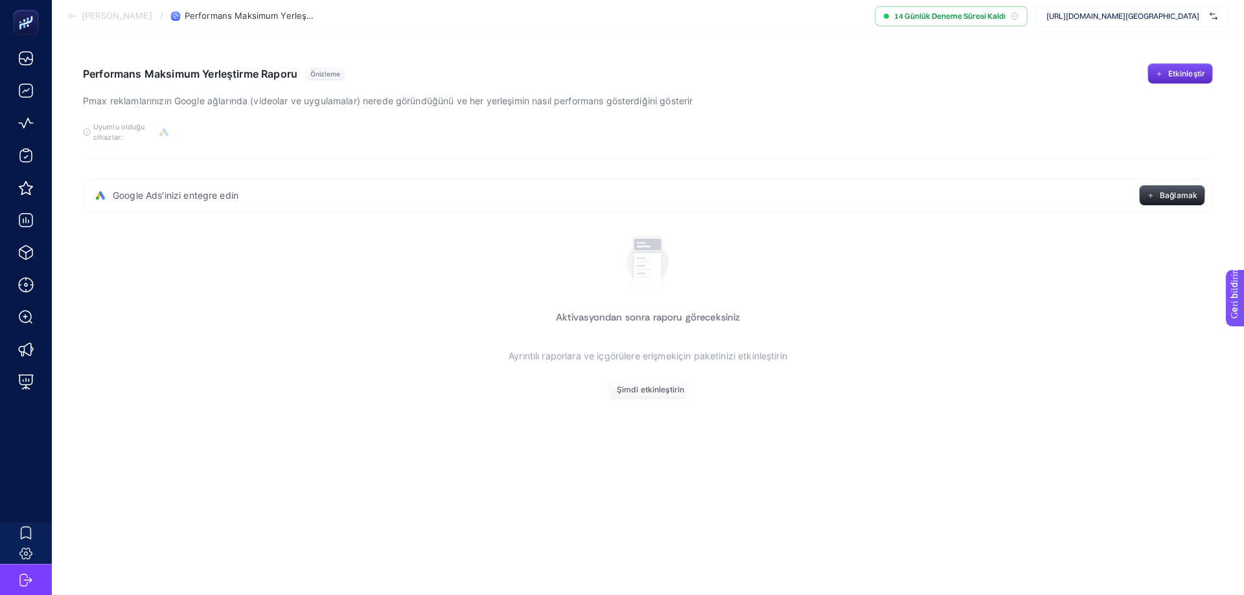
click at [668, 344] on p "Ayrıntılı raporlara ve içgörülere erişmek için paketinizi etkinleştirin" at bounding box center [648, 348] width 279 height 31
click at [650, 389] on font "Şimdi etkinleştirin" at bounding box center [650, 390] width 67 height 10
